Goal: Task Accomplishment & Management: Complete application form

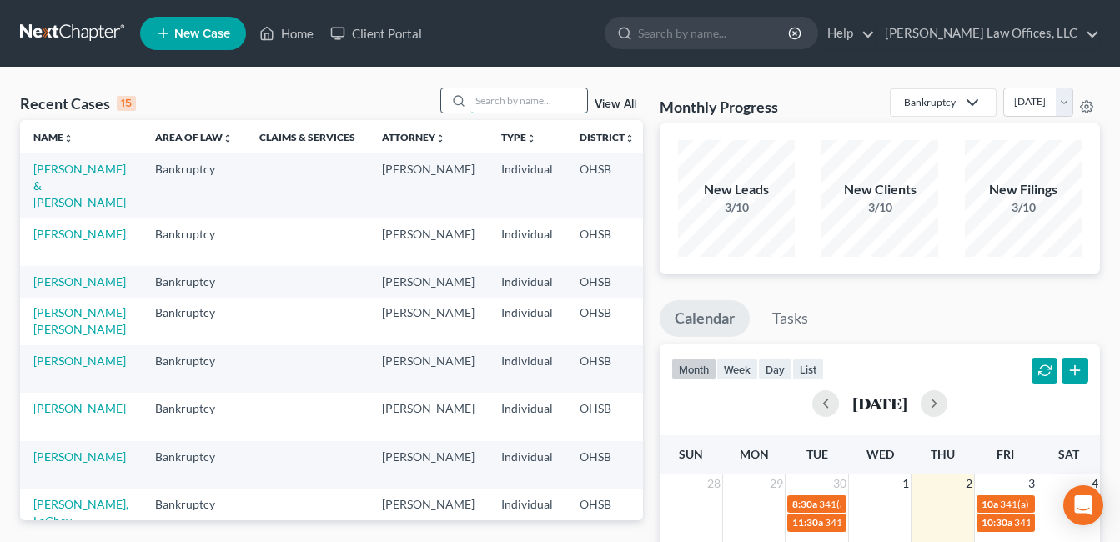
click at [509, 98] on input "search" at bounding box center [528, 100] width 117 height 24
type input "[PERSON_NAME]"
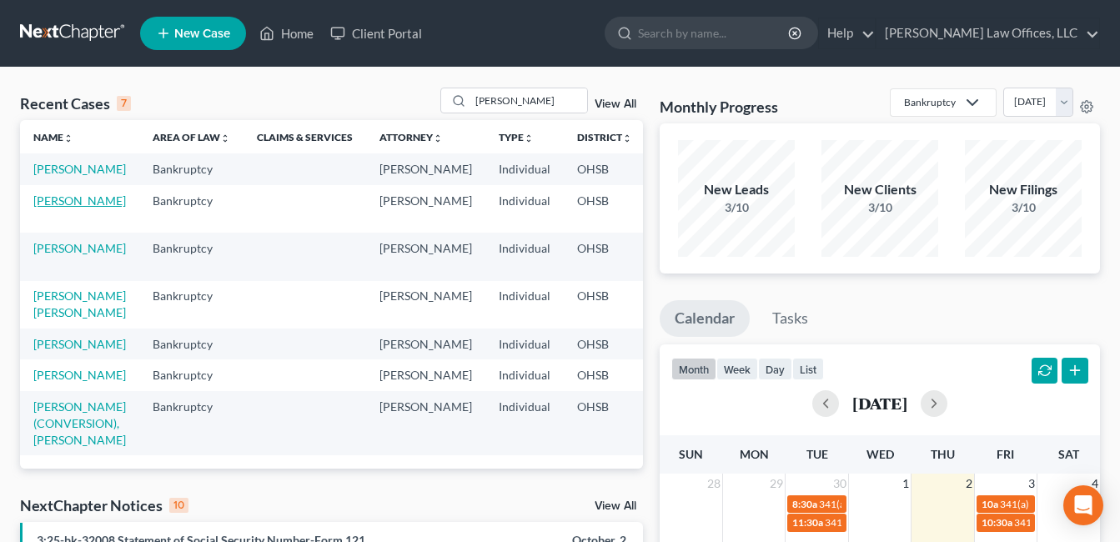
click at [73, 208] on link "[PERSON_NAME]" at bounding box center [79, 200] width 93 height 14
select select "3"
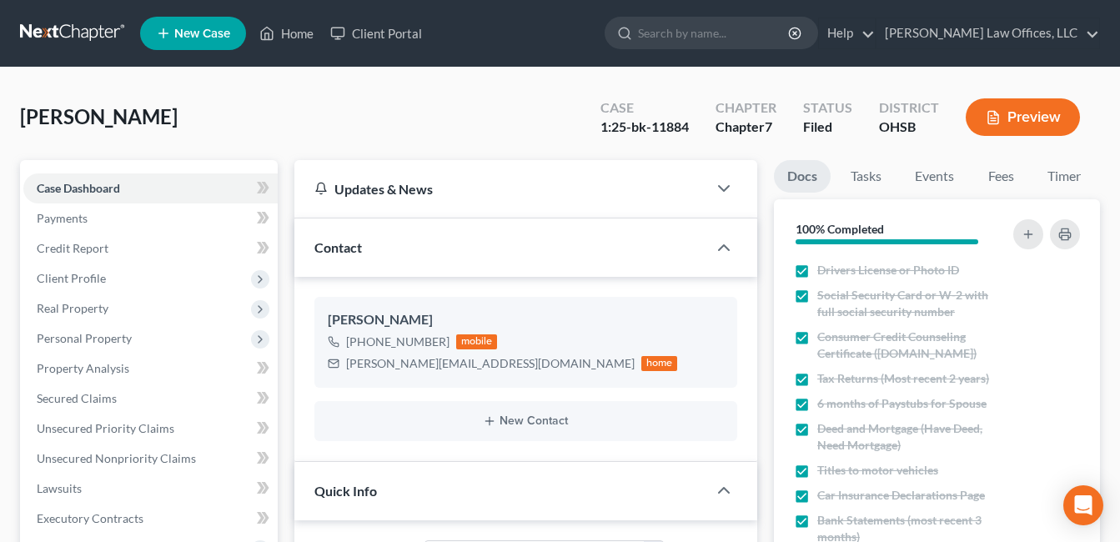
scroll to position [334, 0]
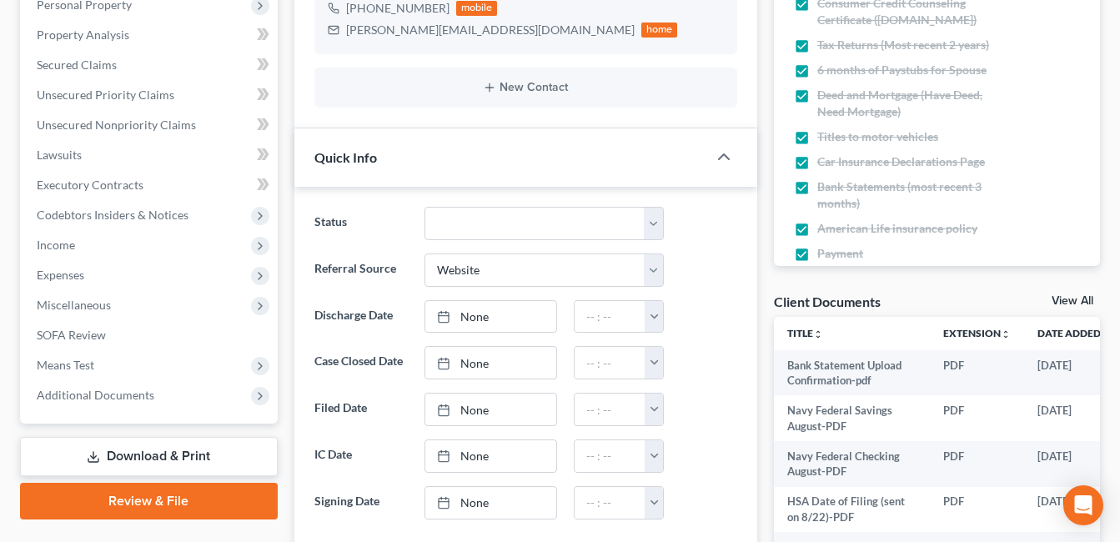
drag, startPoint x: 118, startPoint y: 399, endPoint x: 419, endPoint y: 343, distance: 306.2
click at [118, 398] on span "Additional Documents" at bounding box center [96, 395] width 118 height 14
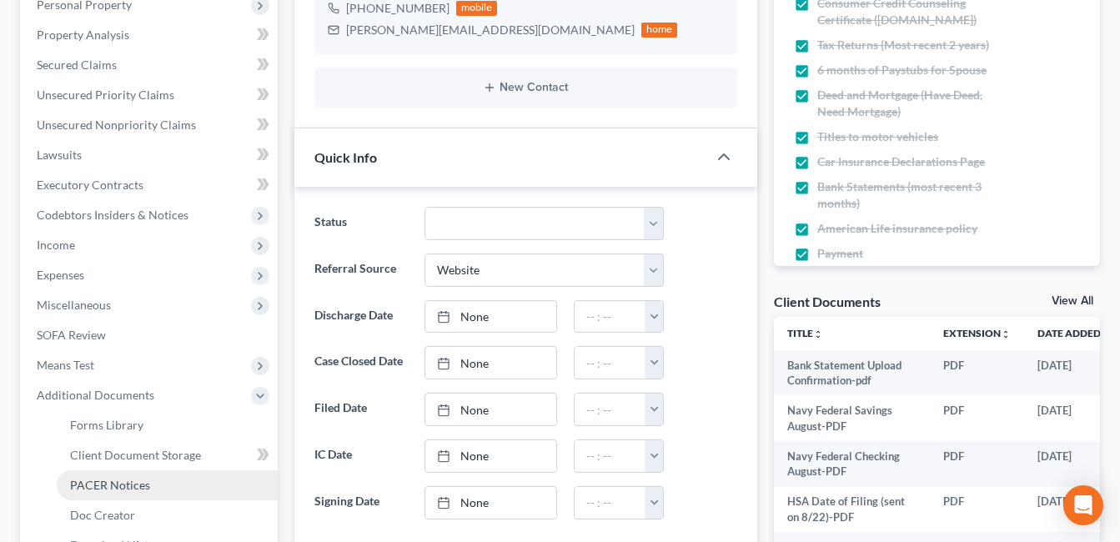
click at [150, 480] on link "PACER Notices" at bounding box center [167, 485] width 221 height 30
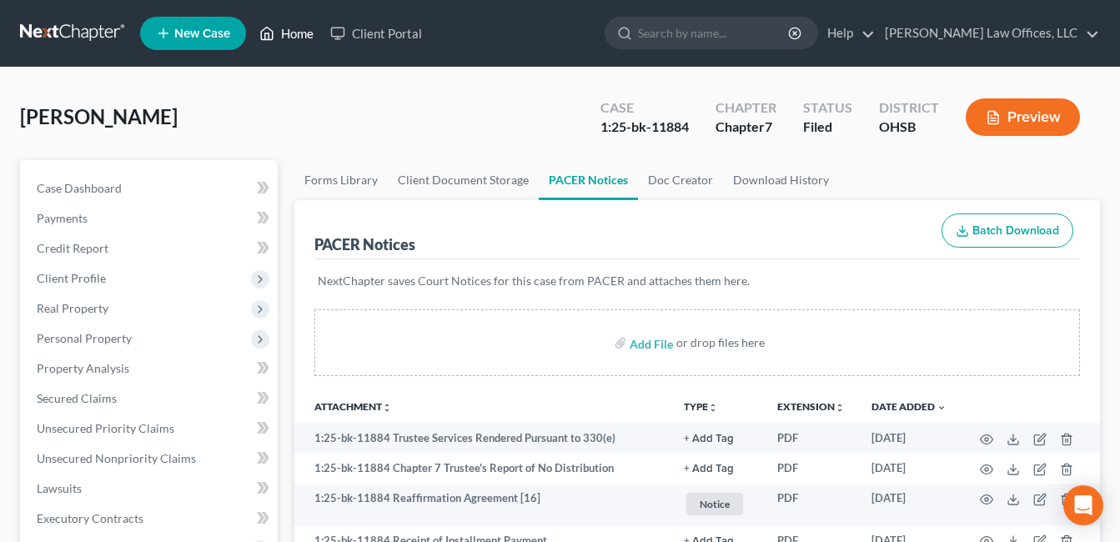
click at [290, 27] on link "Home" at bounding box center [286, 33] width 71 height 30
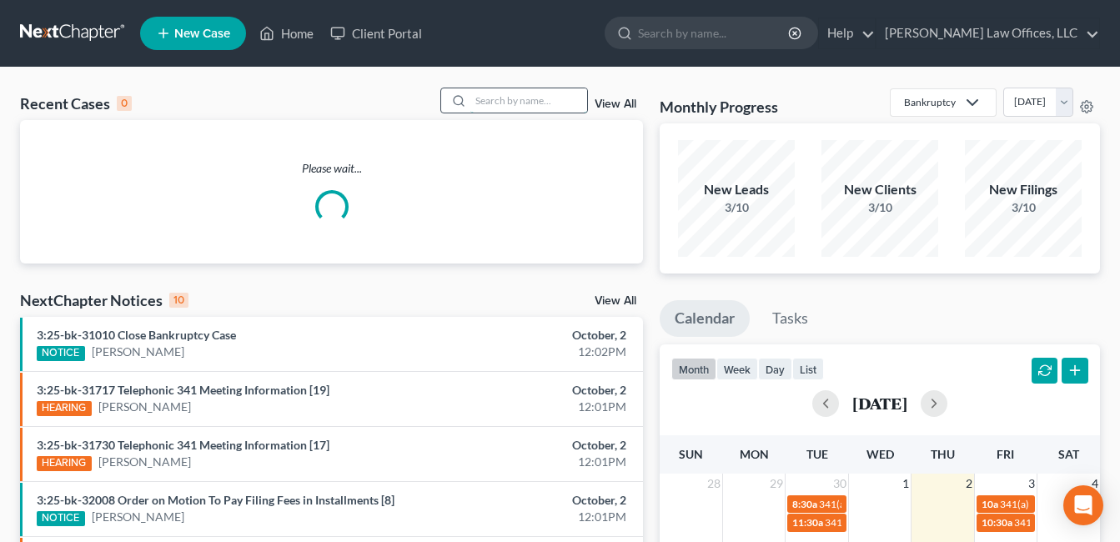
click at [535, 99] on input "search" at bounding box center [528, 100] width 117 height 24
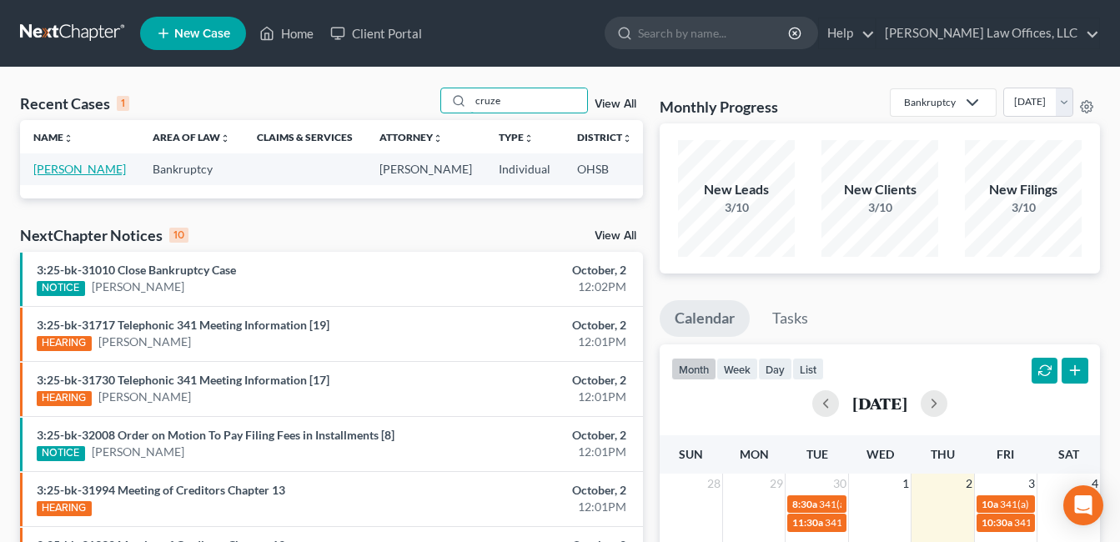
type input "cruze"
click at [46, 176] on link "[PERSON_NAME]" at bounding box center [79, 169] width 93 height 14
select select "1"
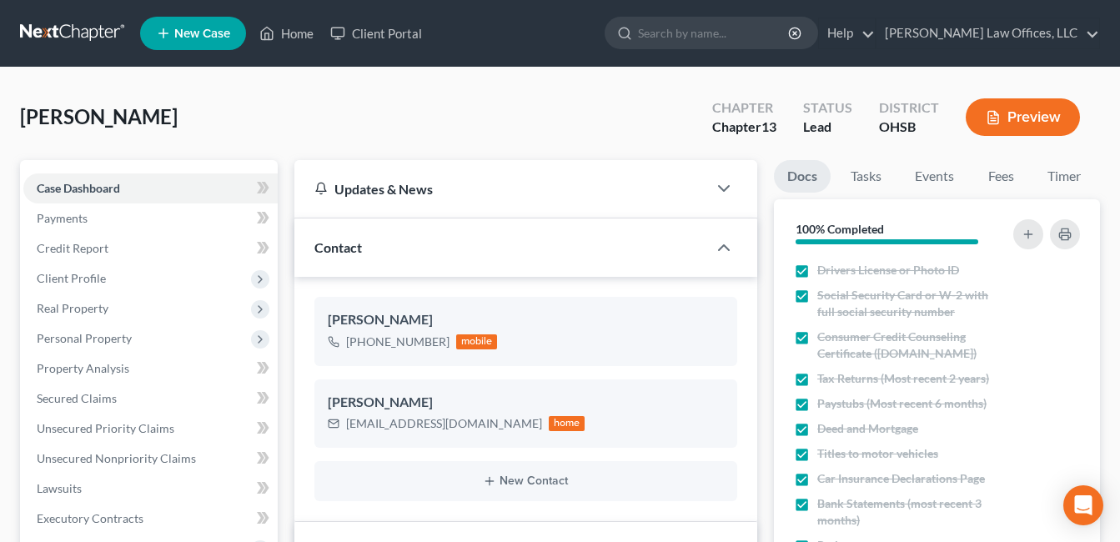
scroll to position [417, 0]
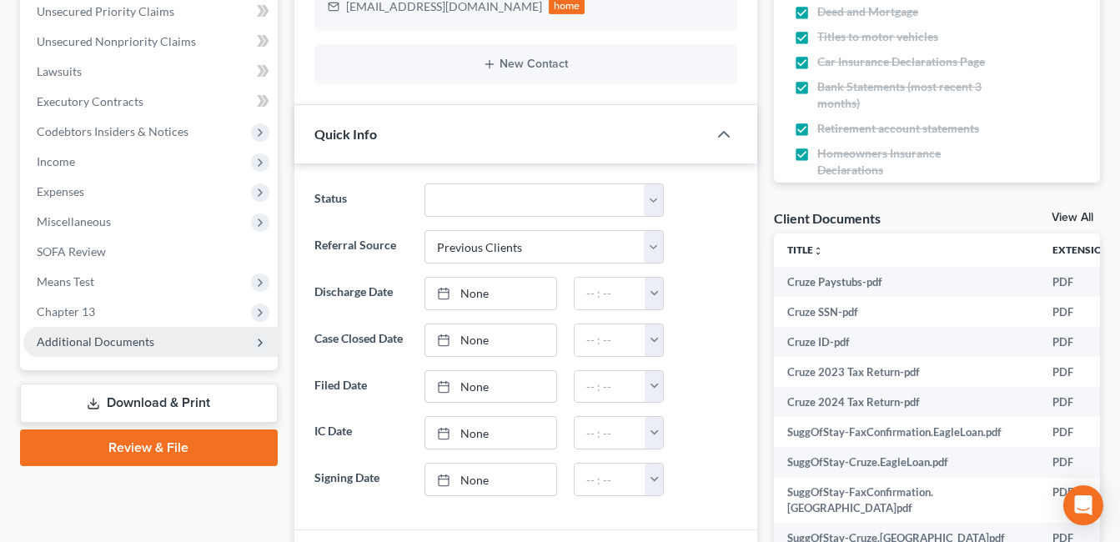
click at [140, 337] on span "Additional Documents" at bounding box center [96, 341] width 118 height 14
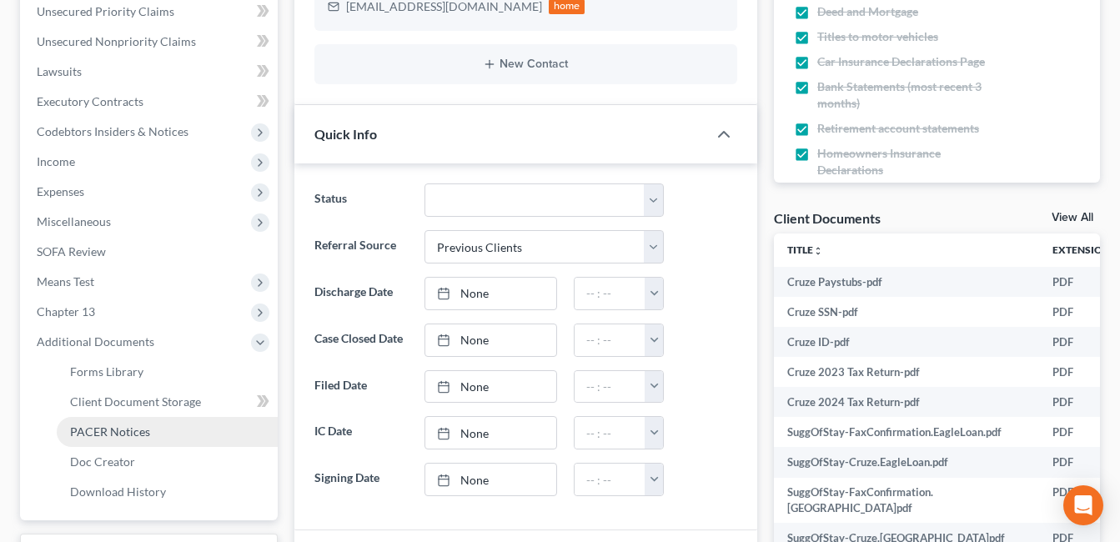
click at [148, 434] on span "PACER Notices" at bounding box center [110, 431] width 80 height 14
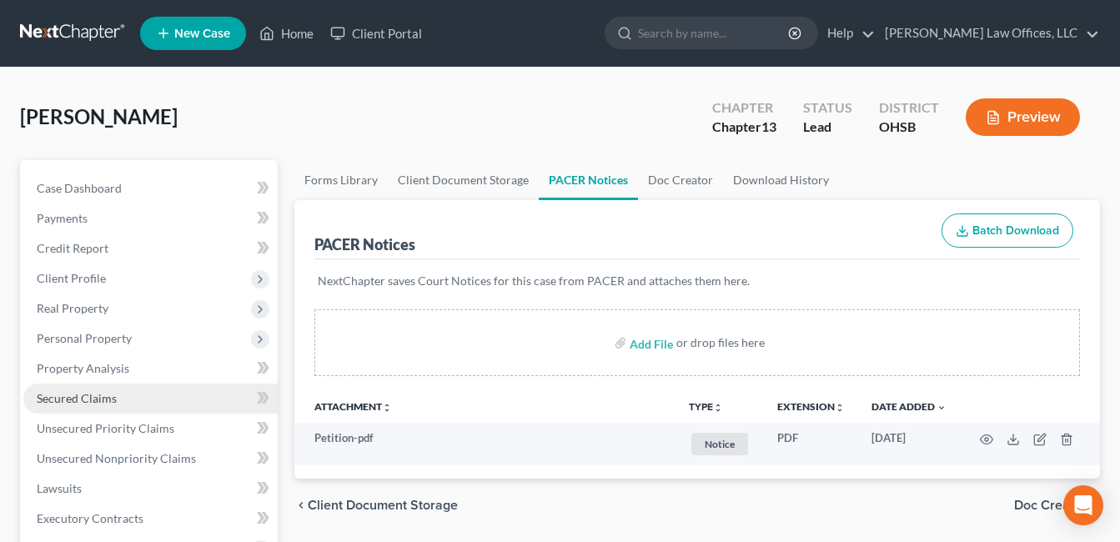
scroll to position [555, 0]
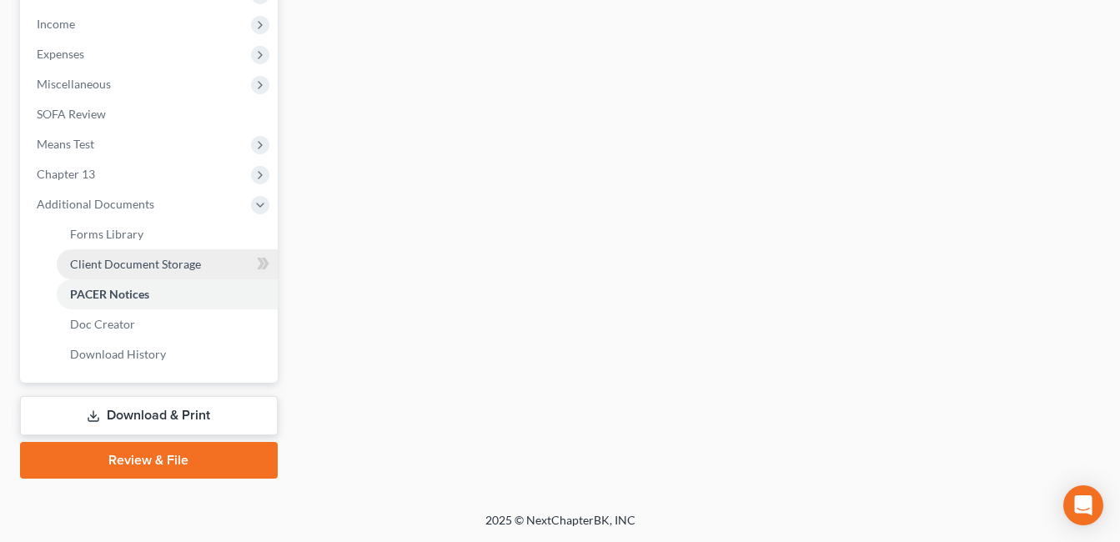
click at [165, 257] on span "Client Document Storage" at bounding box center [135, 264] width 131 height 14
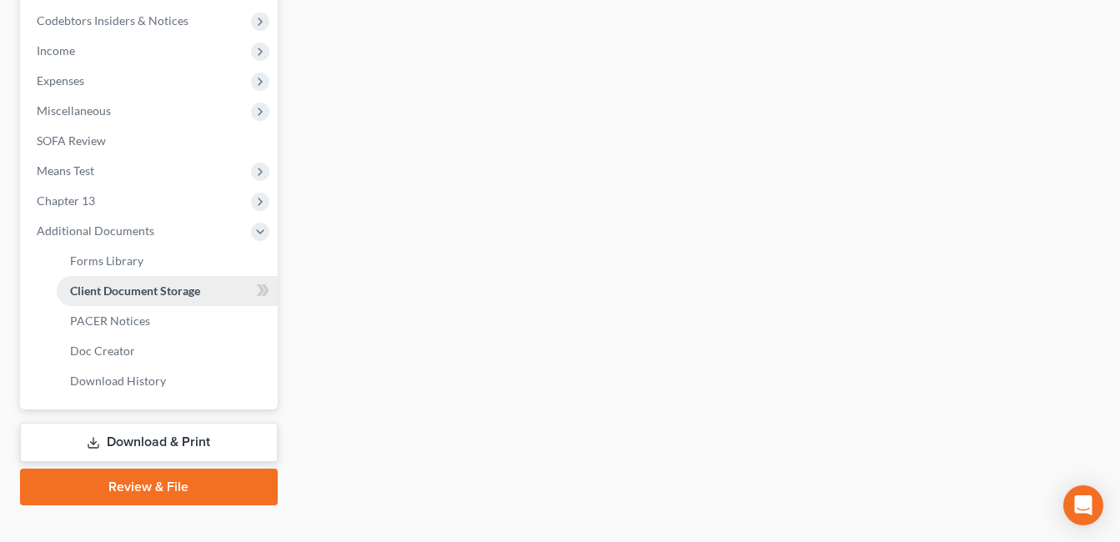
select select "7"
select select "53"
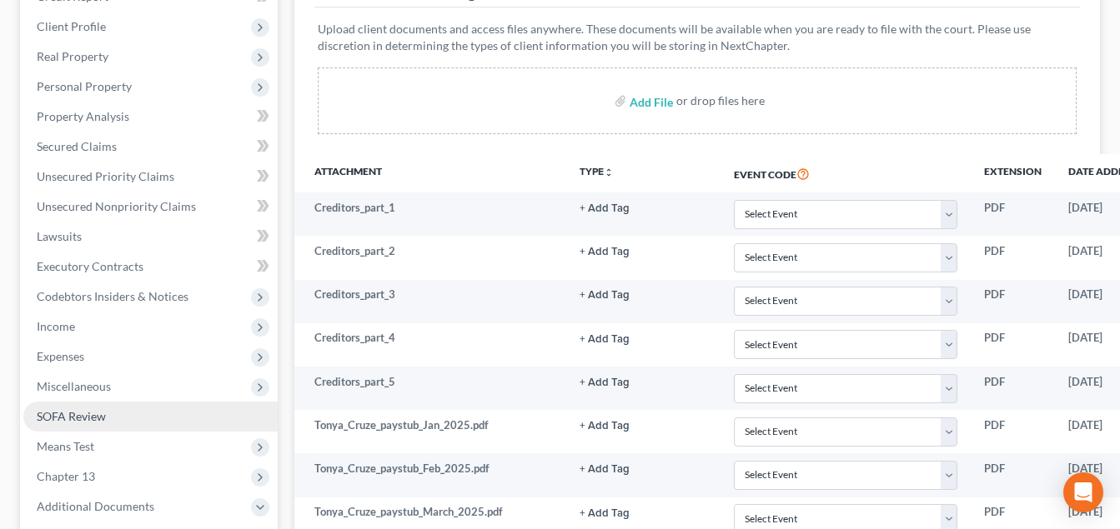
scroll to position [250, 0]
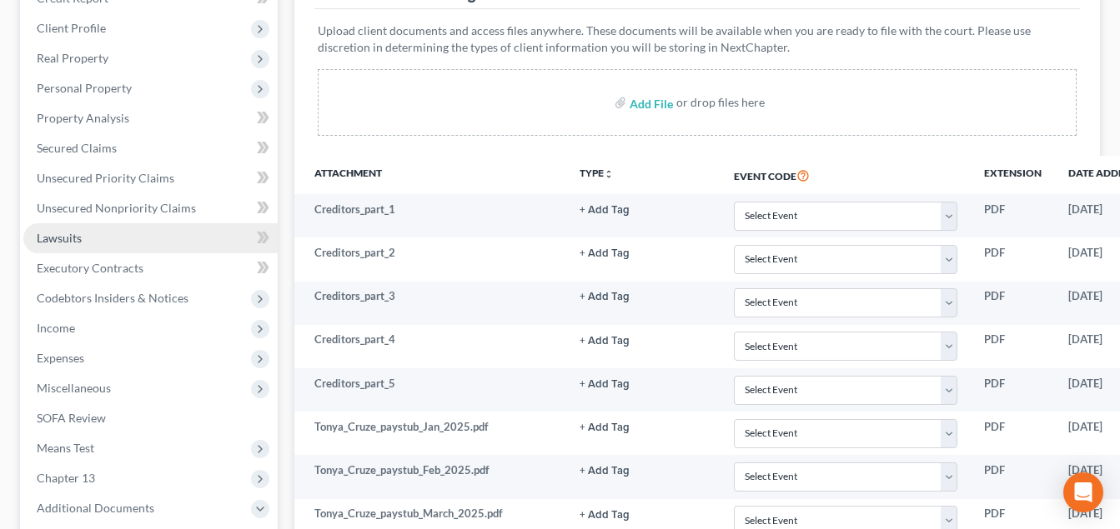
click at [113, 238] on link "Lawsuits" at bounding box center [150, 238] width 254 height 30
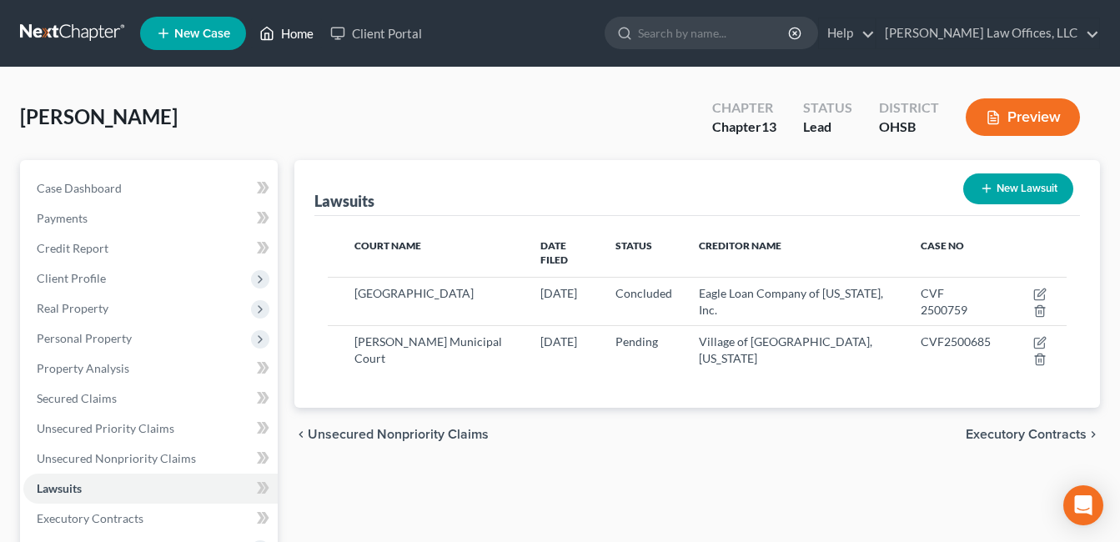
click at [295, 29] on link "Home" at bounding box center [286, 33] width 71 height 30
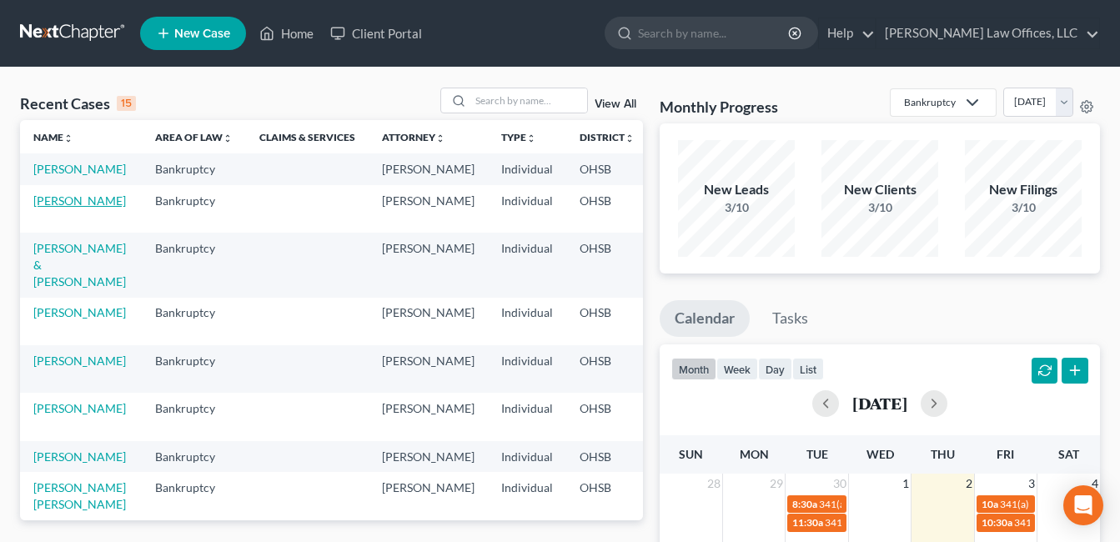
click at [54, 208] on link "[PERSON_NAME]" at bounding box center [79, 200] width 93 height 14
select select "3"
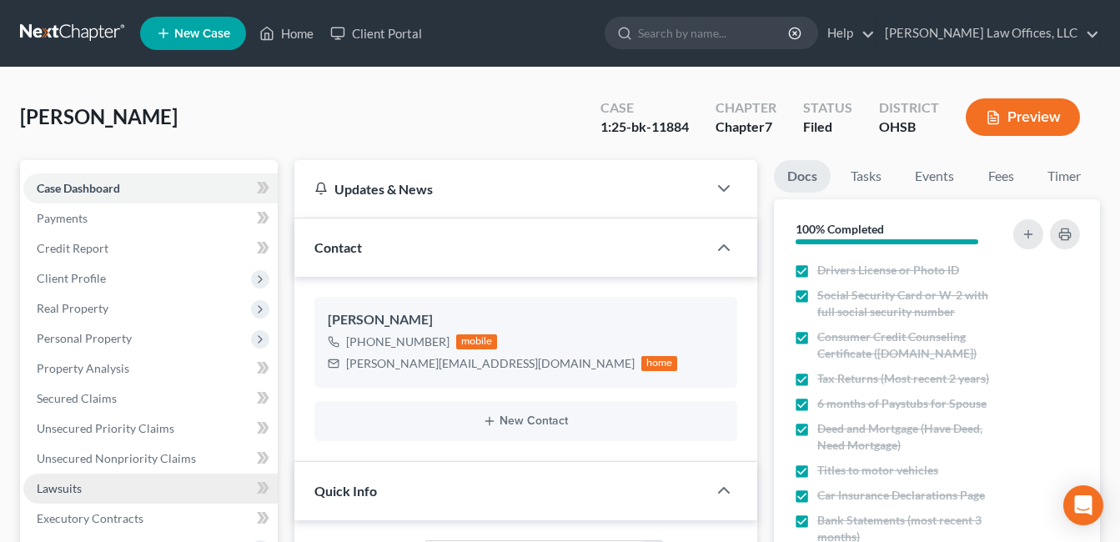
scroll to position [584, 0]
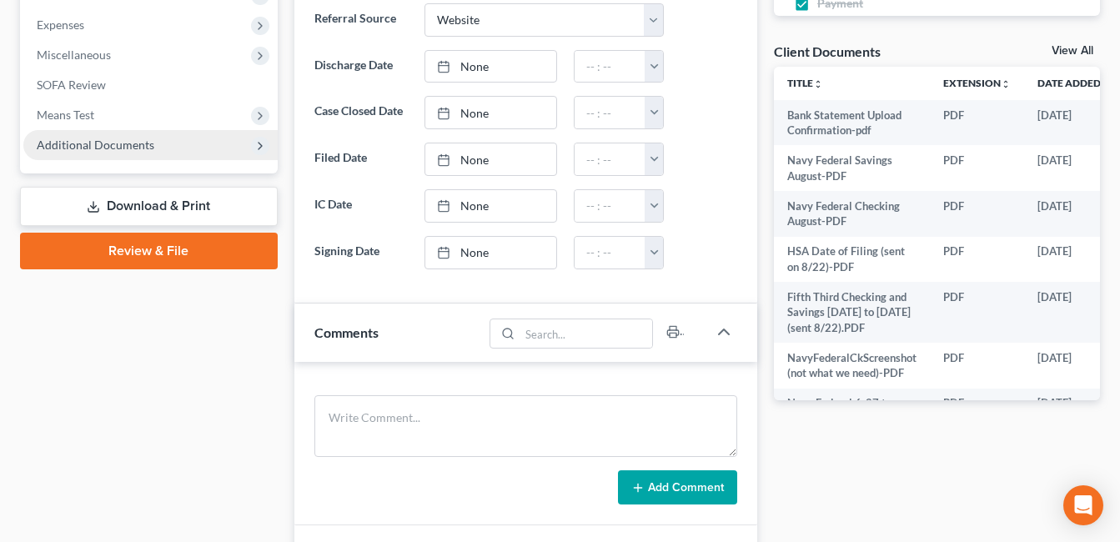
click at [146, 155] on span "Additional Documents" at bounding box center [150, 145] width 254 height 30
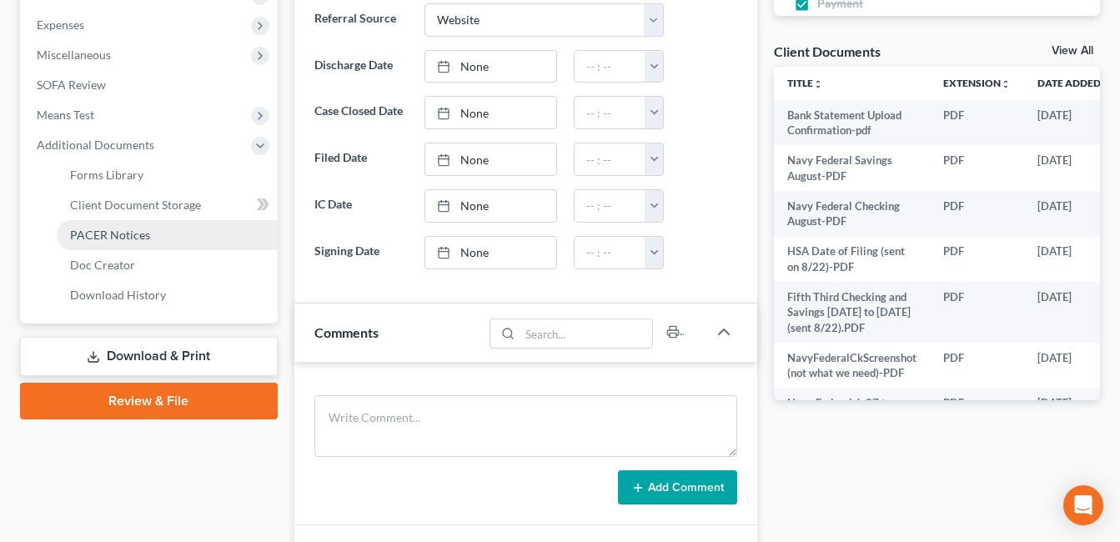
click at [148, 225] on link "PACER Notices" at bounding box center [167, 235] width 221 height 30
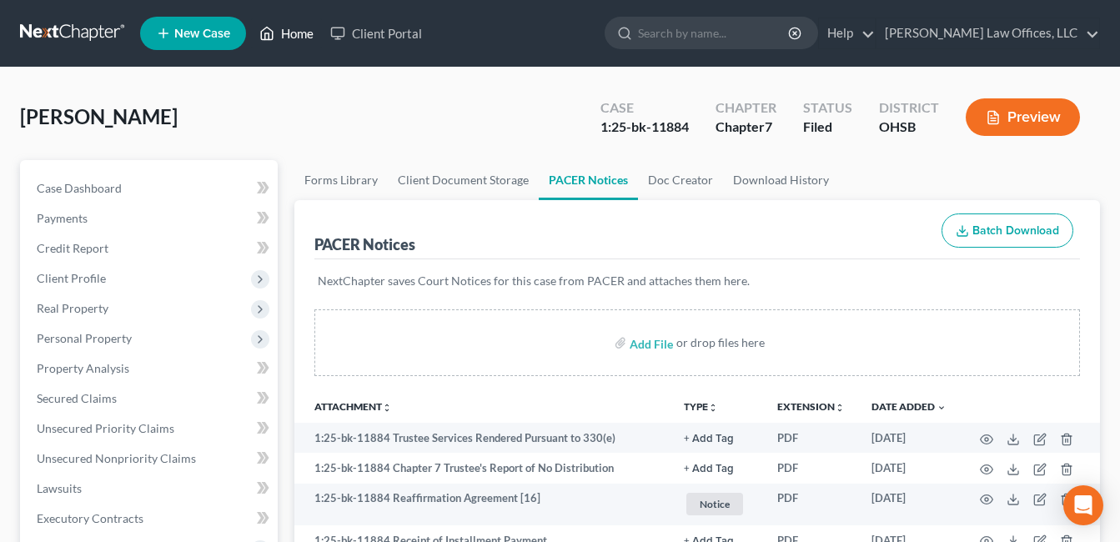
click at [280, 33] on link "Home" at bounding box center [286, 33] width 71 height 30
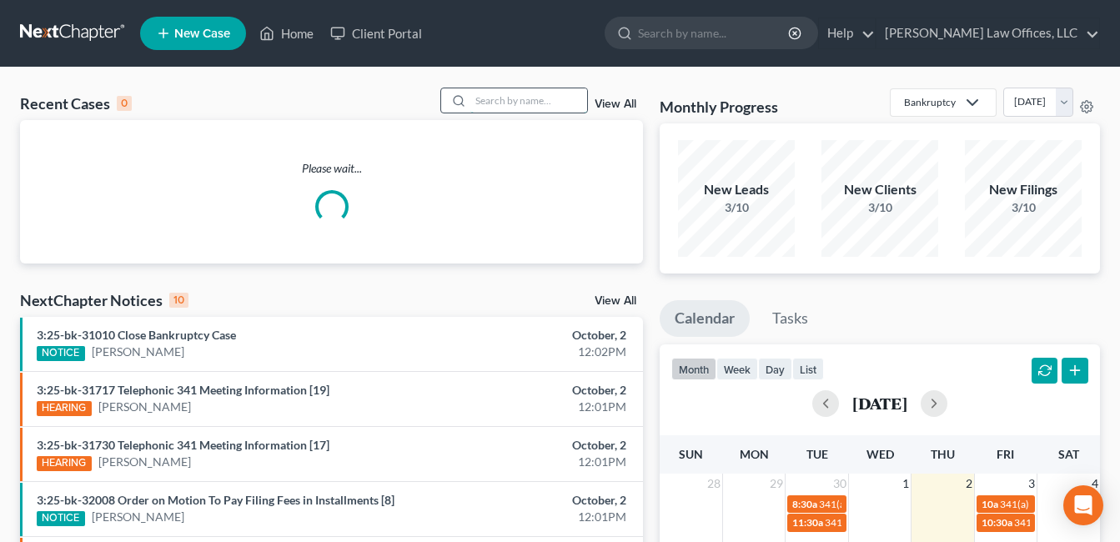
click at [497, 103] on input "search" at bounding box center [528, 100] width 117 height 24
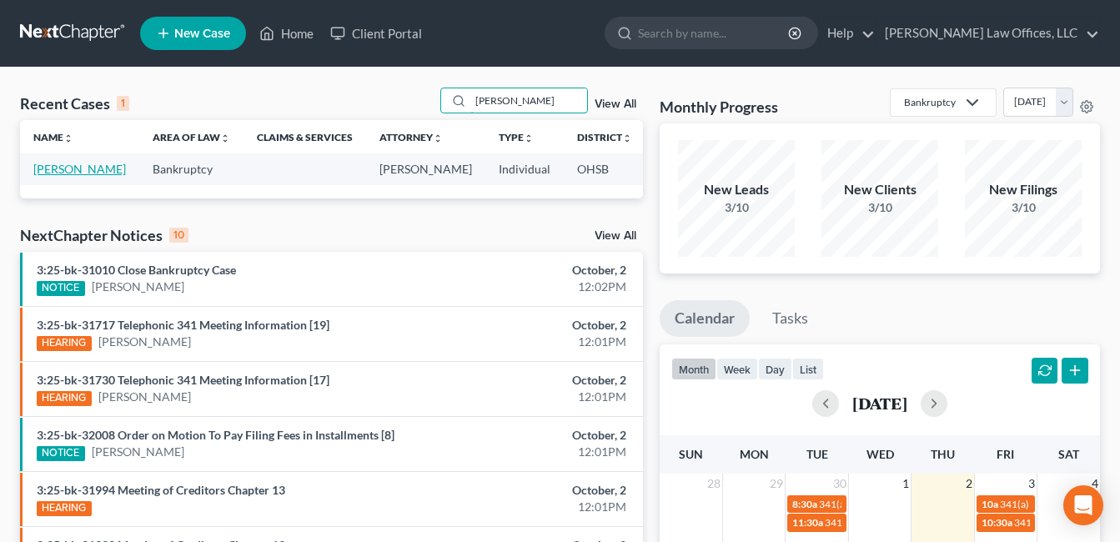
type input "[PERSON_NAME]"
click at [47, 176] on link "[PERSON_NAME]" at bounding box center [79, 169] width 93 height 14
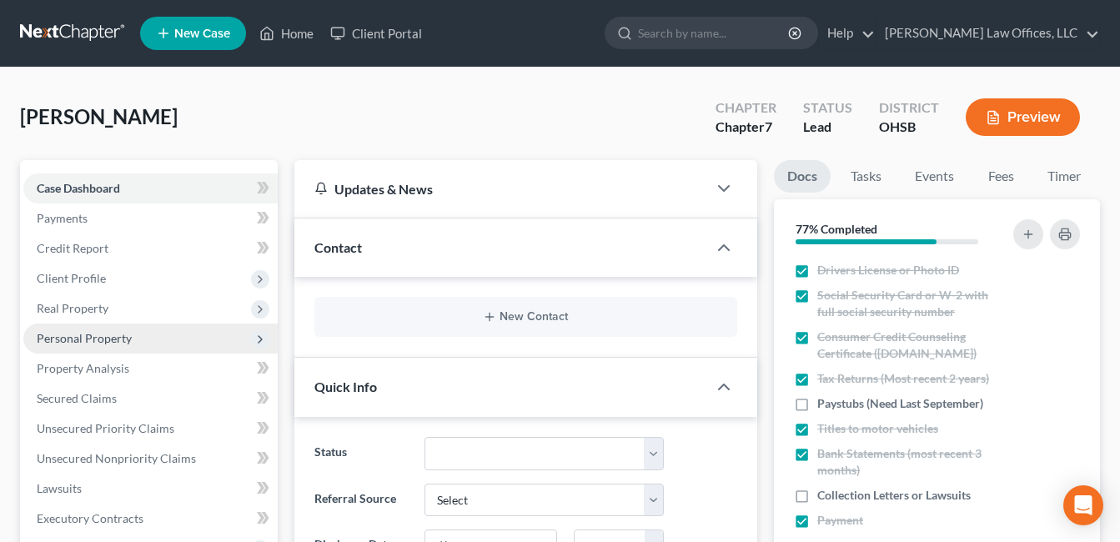
click at [127, 336] on span "Personal Property" at bounding box center [84, 338] width 95 height 14
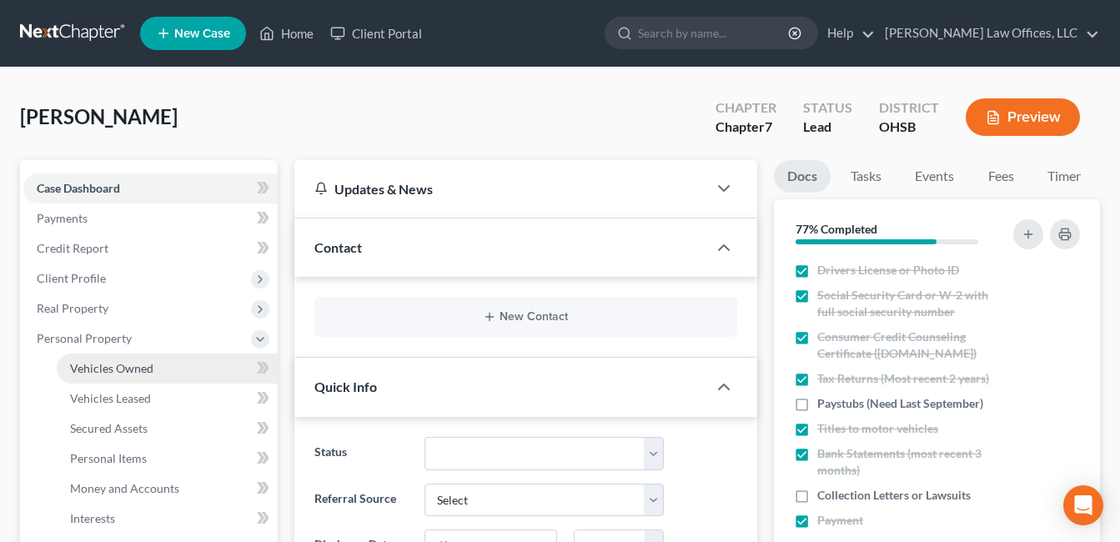
click at [156, 363] on link "Vehicles Owned" at bounding box center [167, 369] width 221 height 30
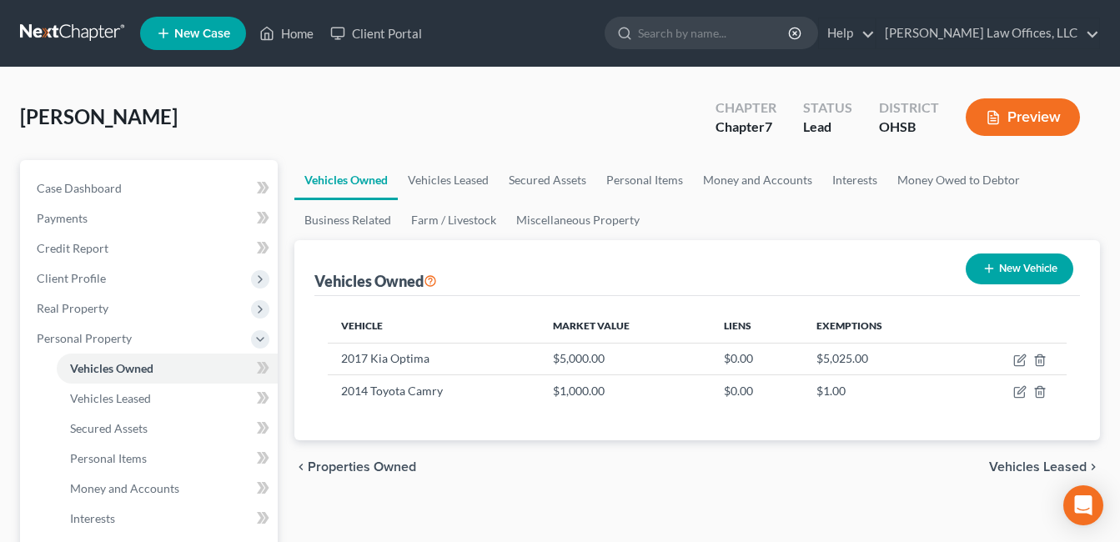
click at [1003, 247] on div "New Vehicle" at bounding box center [1019, 269] width 121 height 44
click at [1007, 263] on button "New Vehicle" at bounding box center [1020, 268] width 108 height 31
select select "0"
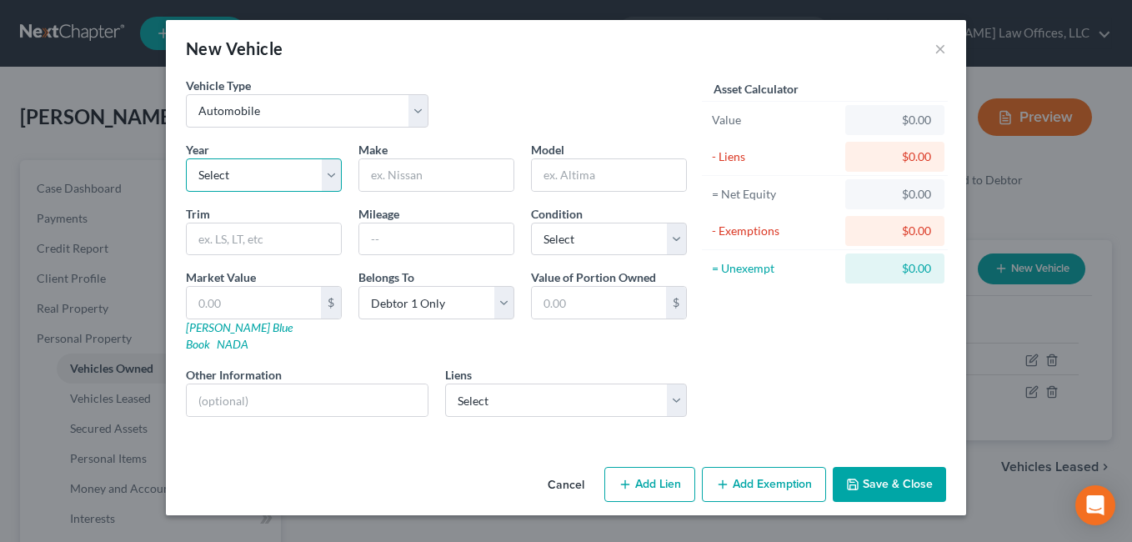
click at [340, 171] on select "Select 2026 2025 2024 2023 2022 2021 2020 2019 2018 2017 2016 2015 2014 2013 20…" at bounding box center [264, 174] width 156 height 33
select select "11"
click at [186, 158] on select "Select 2026 2025 2024 2023 2022 2021 2020 2019 2018 2017 2016 2015 2014 2013 20…" at bounding box center [264, 174] width 156 height 33
click at [409, 179] on input "text" at bounding box center [436, 175] width 154 height 32
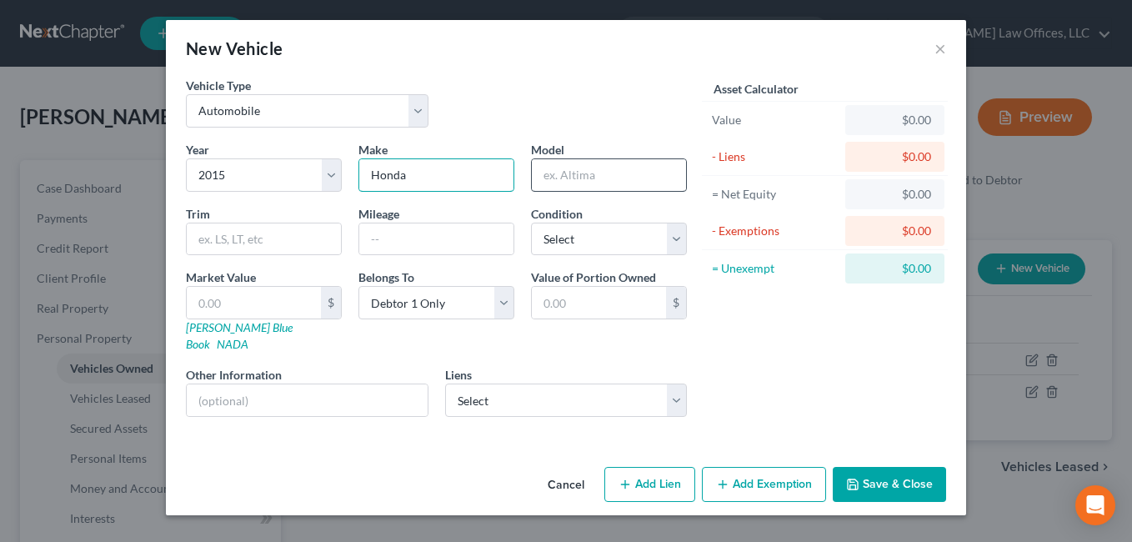
type input "Honda"
click at [603, 178] on input "text" at bounding box center [609, 175] width 154 height 32
type input "CRV"
click at [466, 245] on input "text" at bounding box center [436, 239] width 154 height 32
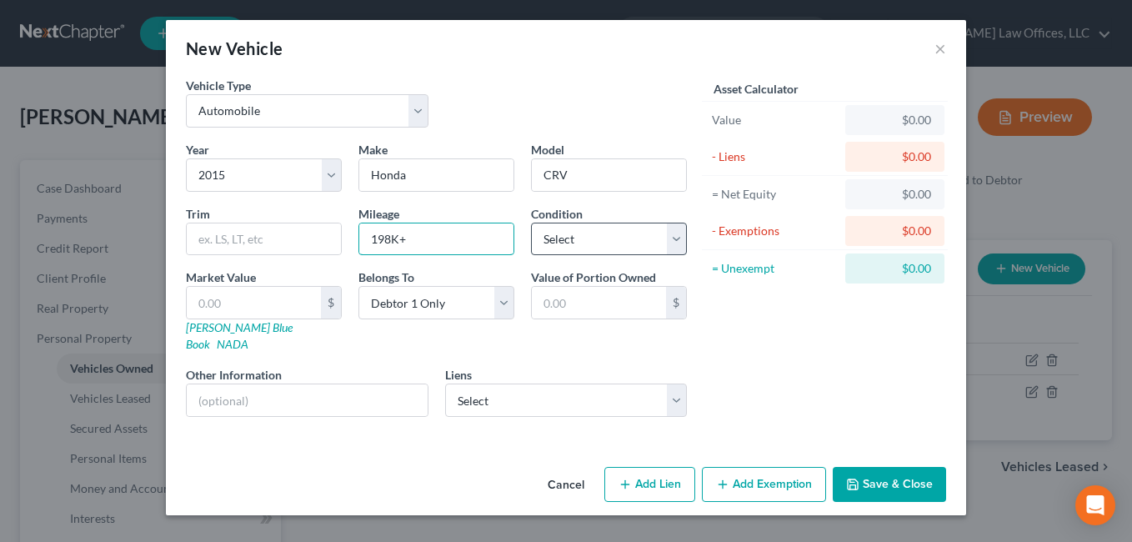
type input "198K+"
click at [680, 239] on select "Select Excellent Very Good Good Fair Poor" at bounding box center [609, 239] width 156 height 33
select select "2"
click at [531, 223] on select "Select Excellent Very Good Good Fair Poor" at bounding box center [609, 239] width 156 height 33
drag, startPoint x: 902, startPoint y: 459, endPoint x: 790, endPoint y: 454, distance: 111.8
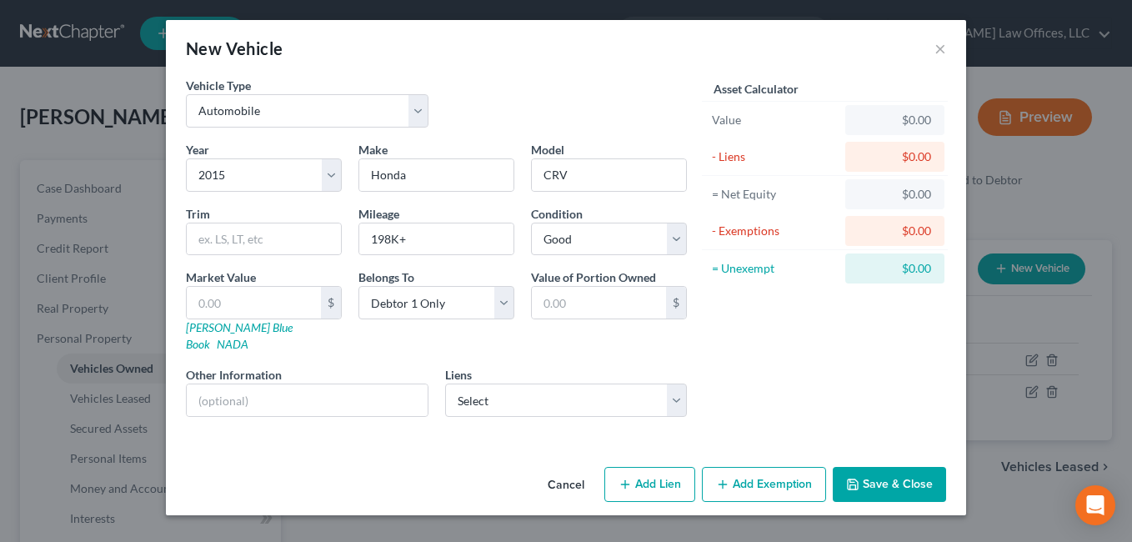
click at [903, 467] on button "Save & Close" at bounding box center [889, 484] width 113 height 35
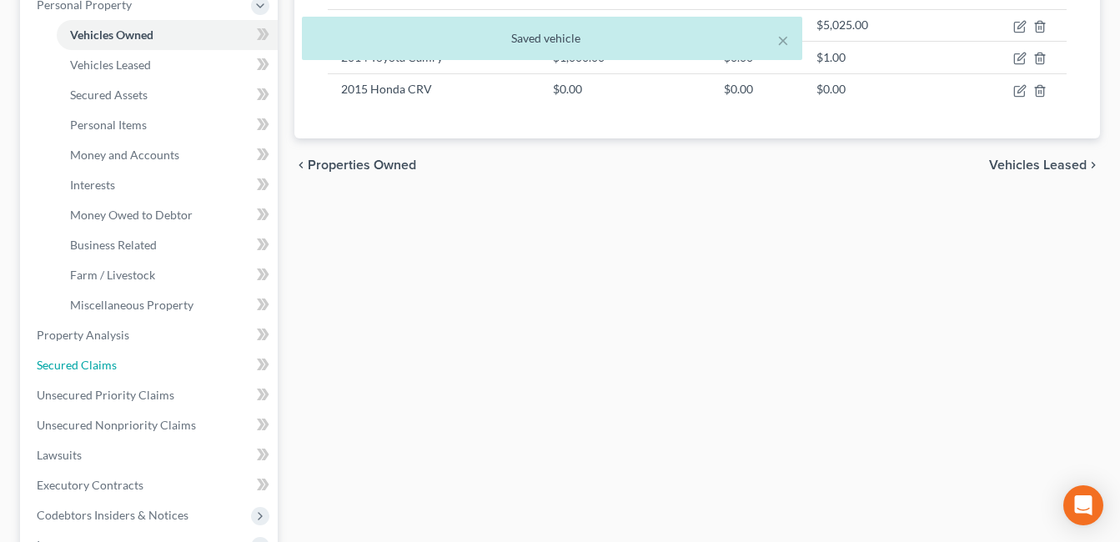
drag, startPoint x: 137, startPoint y: 359, endPoint x: 332, endPoint y: 318, distance: 199.4
click at [137, 359] on link "Secured Claims" at bounding box center [150, 365] width 254 height 30
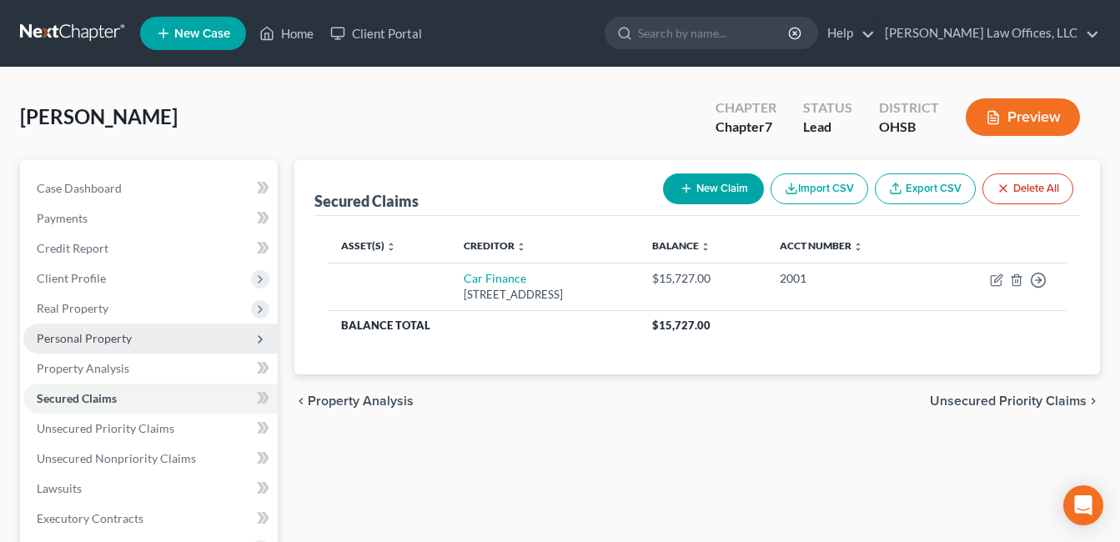
click at [93, 344] on span "Personal Property" at bounding box center [84, 338] width 95 height 14
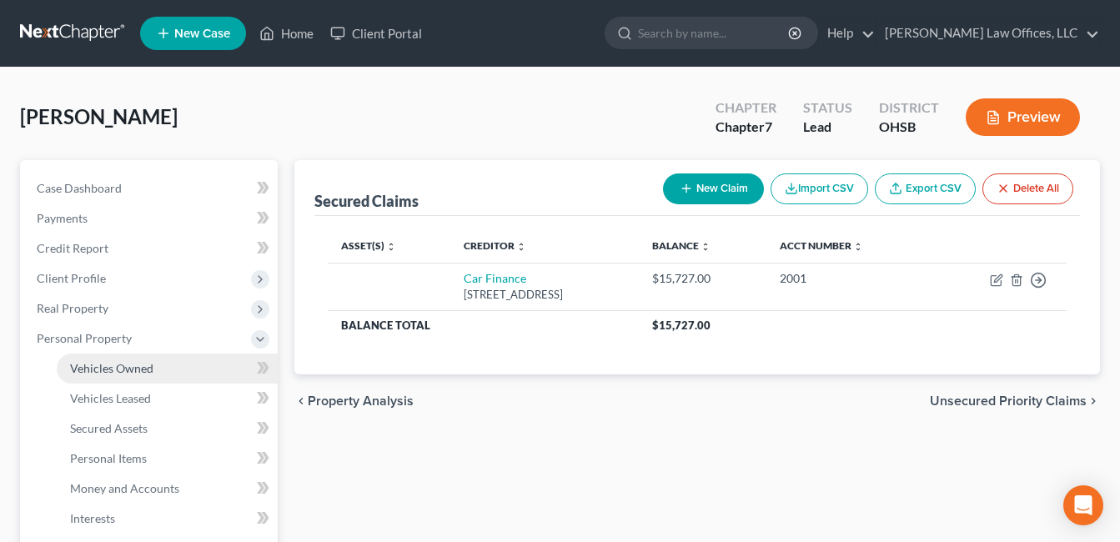
click at [153, 371] on link "Vehicles Owned" at bounding box center [167, 369] width 221 height 30
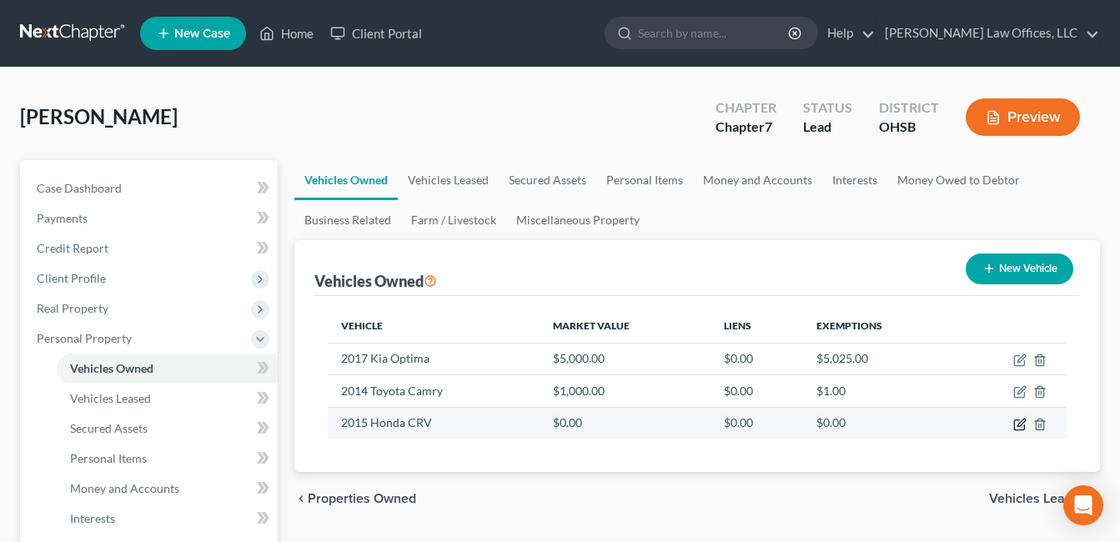
click at [1019, 424] on icon "button" at bounding box center [1021, 423] width 8 height 8
select select "0"
select select "11"
select select "2"
select select "0"
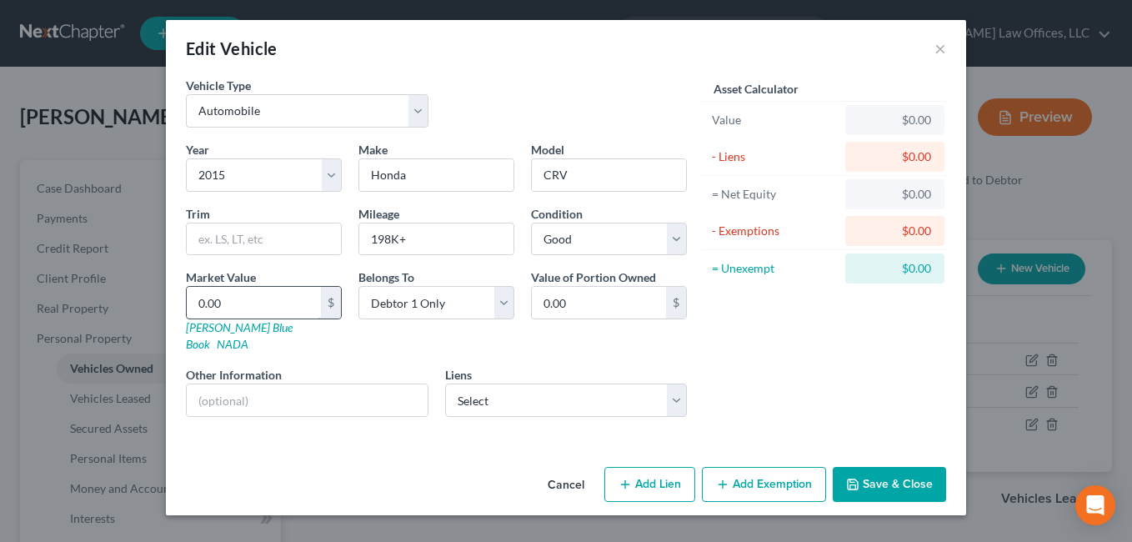
click at [283, 301] on input "0.00" at bounding box center [254, 303] width 134 height 32
type input "5"
type input "5.00"
type input "50"
type input "50.00"
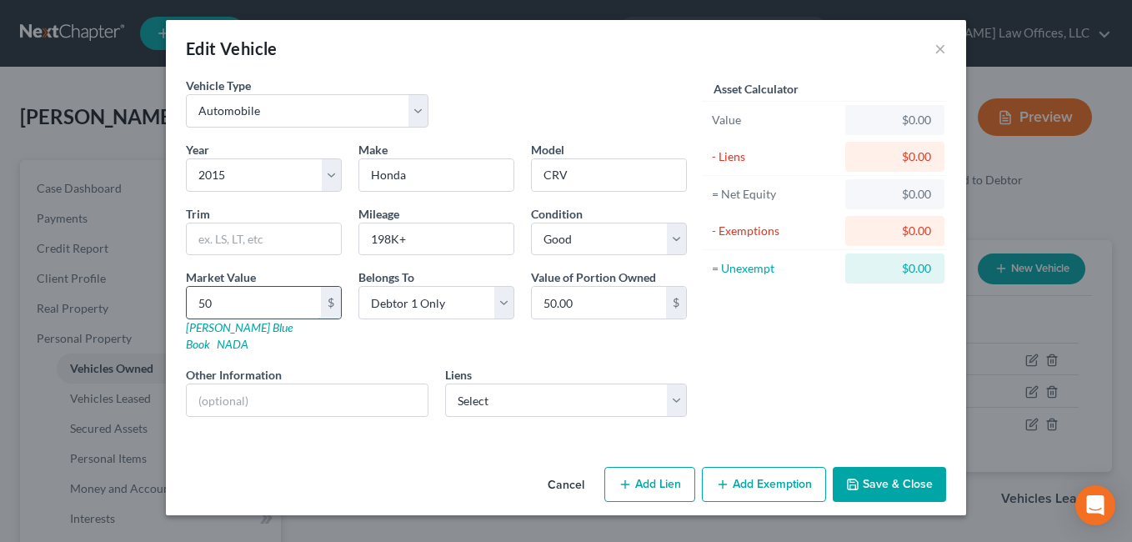
type input "500"
type input "500.00"
type input "5000"
type input "5,000.00"
type input "5,000"
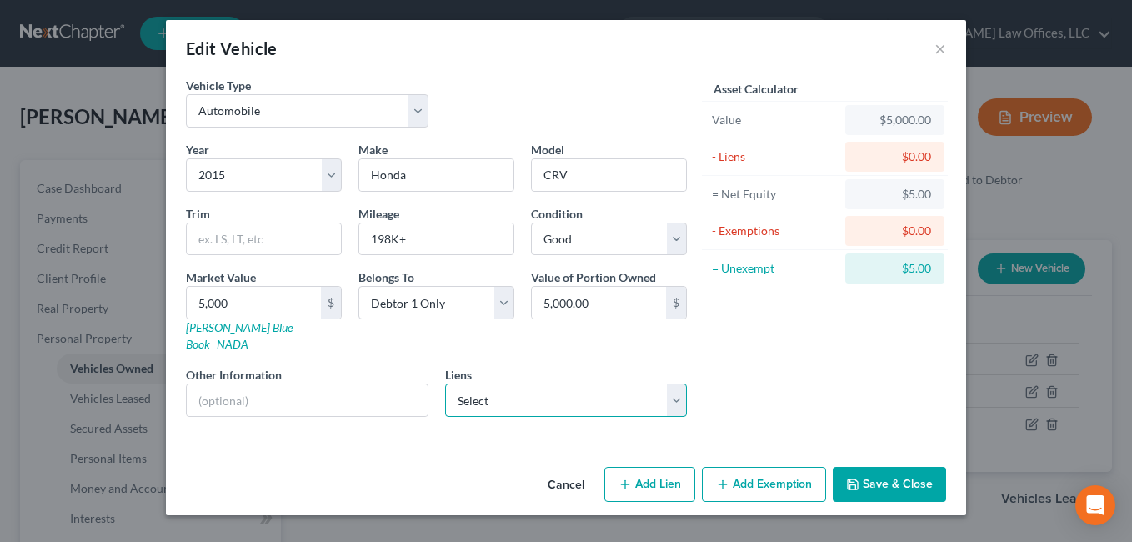
click at [675, 384] on select "Select Car Finance - $15,727.00" at bounding box center [566, 400] width 243 height 33
select select "36"
select select "0"
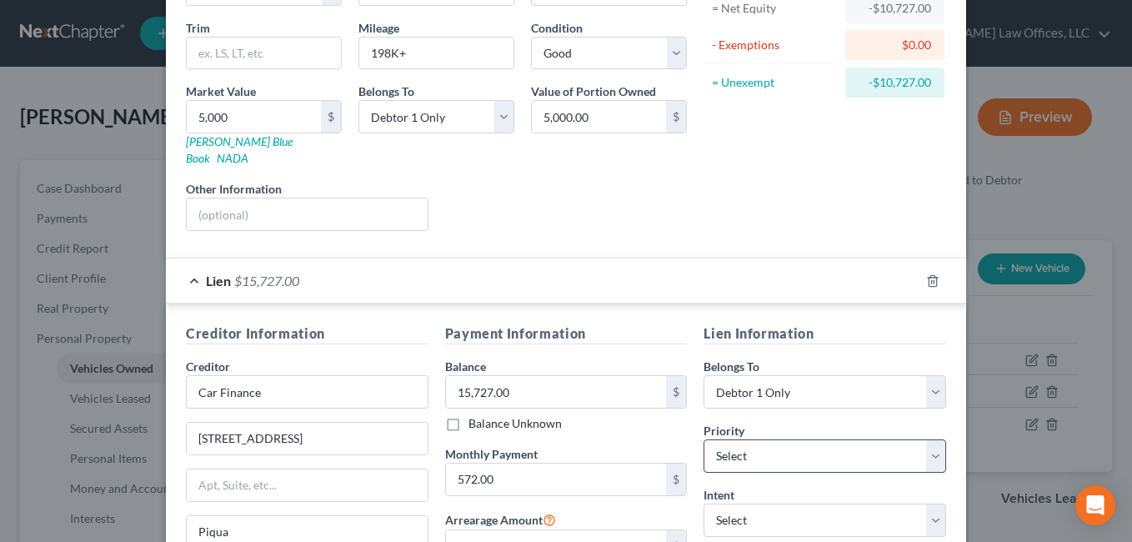
scroll to position [250, 0]
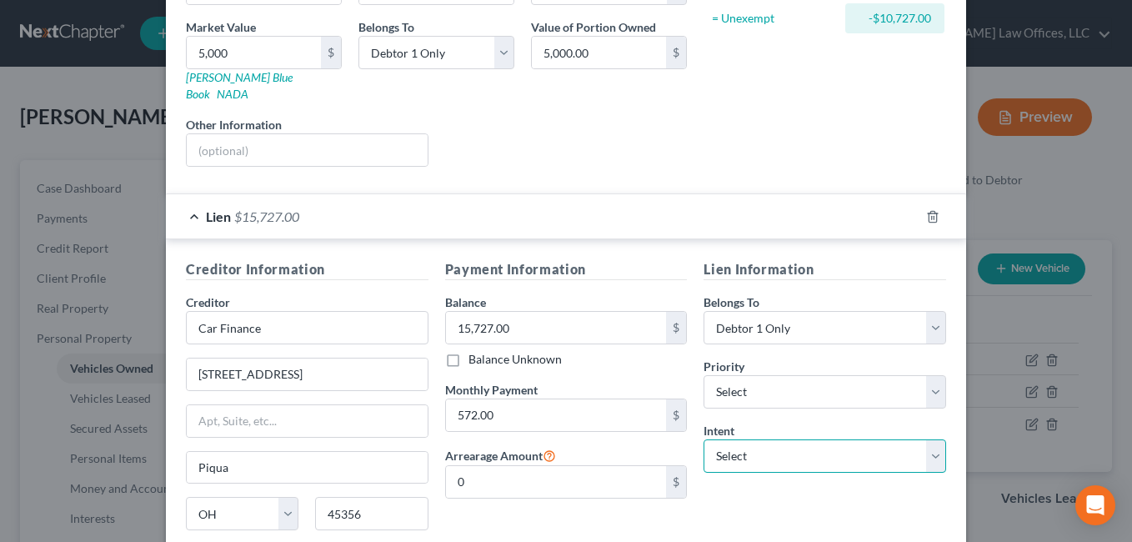
click at [930, 439] on select "Select Surrender Redeem Reaffirm Avoid Other" at bounding box center [825, 455] width 243 height 33
select select "0"
click at [704, 439] on select "Select Surrender Redeem Reaffirm Avoid Other" at bounding box center [825, 455] width 243 height 33
click at [695, 435] on div "Lien Information Belongs To * Select Debtor 1 Only Debtor 2 Only Debtor 1 And D…" at bounding box center [824, 416] width 259 height 314
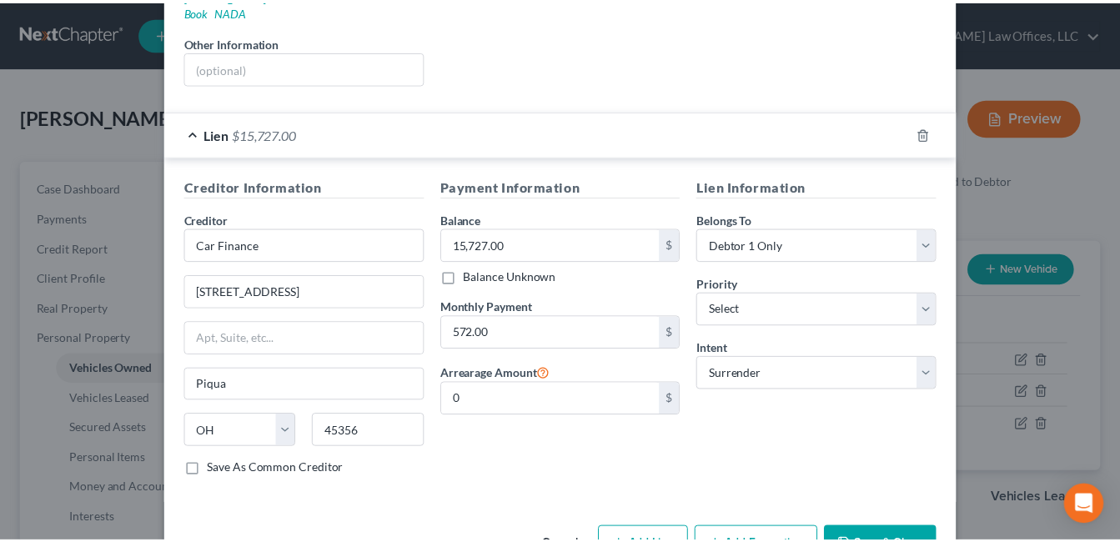
scroll to position [370, 0]
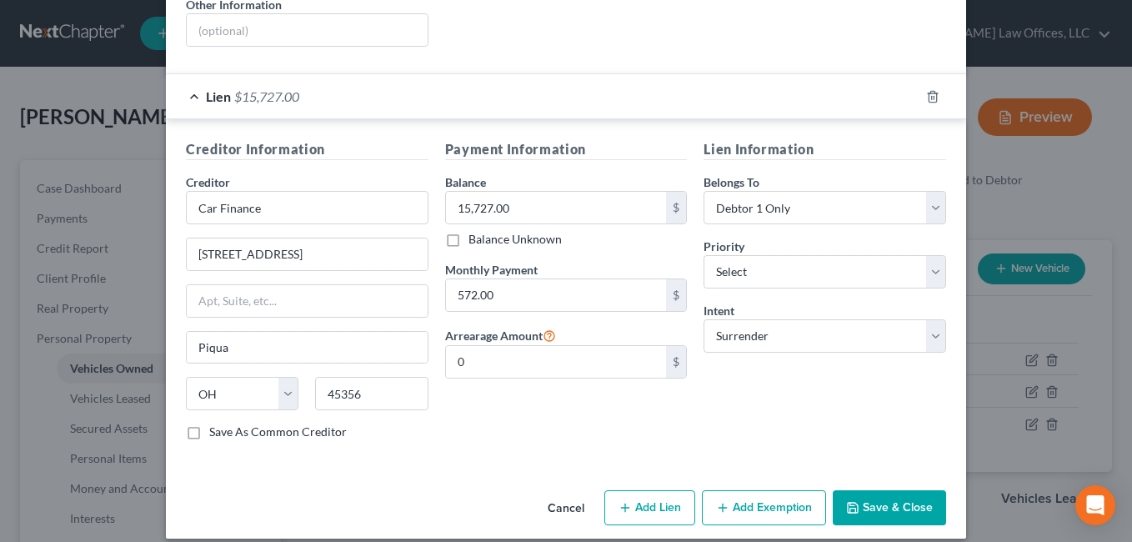
click at [880, 490] on button "Save & Close" at bounding box center [889, 507] width 113 height 35
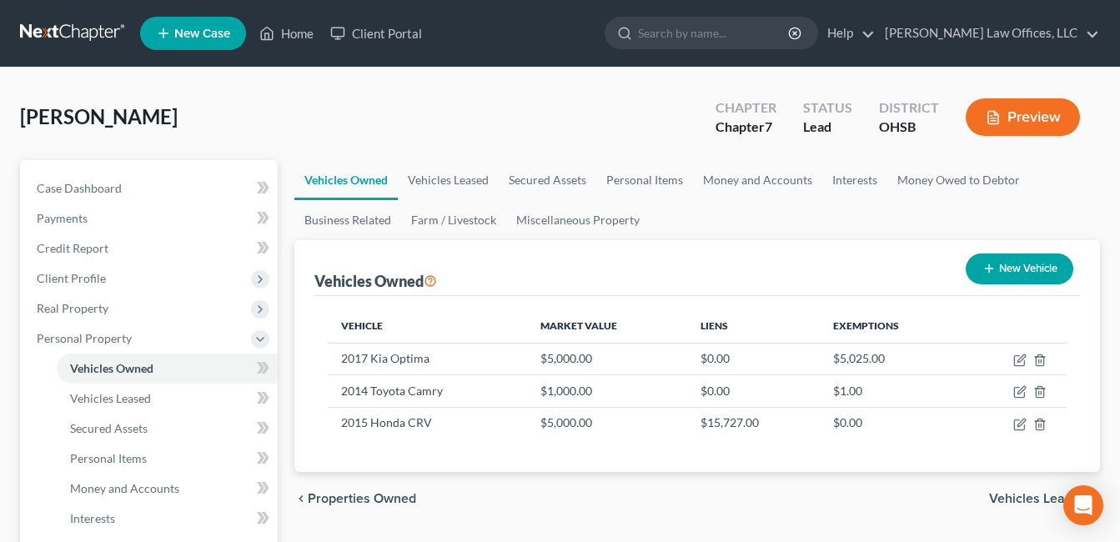
click at [375, 104] on div "[PERSON_NAME] Upgraded Chapter Chapter 7 Status [GEOGRAPHIC_DATA] [GEOGRAPHIC_D…" at bounding box center [560, 124] width 1080 height 73
